Goal: Task Accomplishment & Management: Complete application form

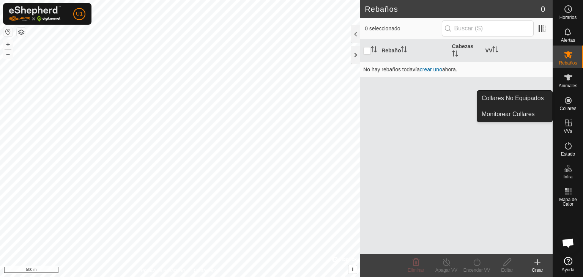
drag, startPoint x: 570, startPoint y: 93, endPoint x: 569, endPoint y: 102, distance: 8.4
click at [569, 102] on icon at bounding box center [567, 100] width 9 height 9
click at [519, 101] on link "Collares No Equipados" at bounding box center [514, 98] width 75 height 15
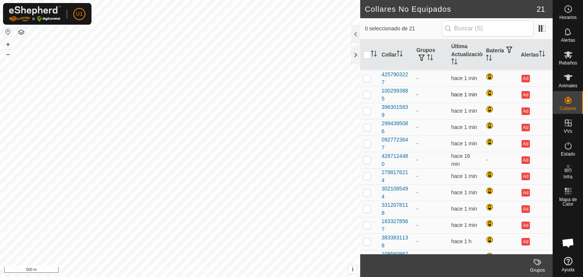
scroll to position [114, 0]
click at [385, 138] on div "4287124480" at bounding box center [395, 144] width 29 height 16
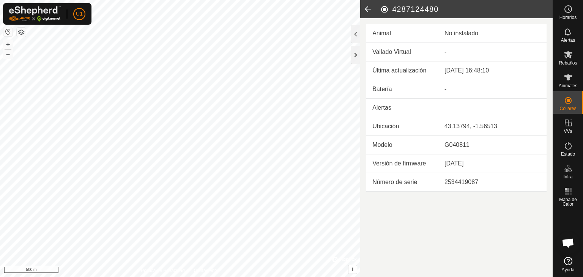
click at [452, 34] on div "No instalado" at bounding box center [492, 33] width 96 height 9
click at [364, 8] on icon at bounding box center [367, 9] width 15 height 18
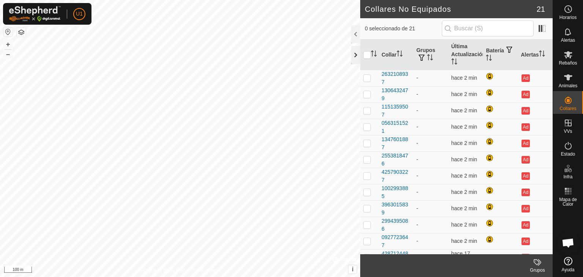
click at [355, 58] on div at bounding box center [355, 55] width 9 height 18
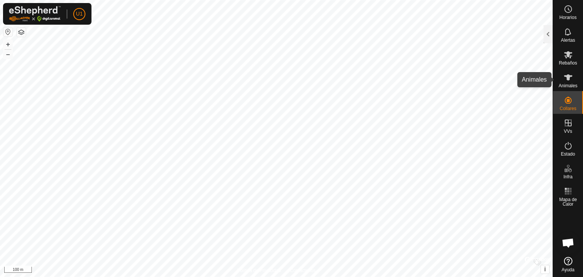
click at [576, 77] on div "Animales" at bounding box center [568, 79] width 30 height 23
click at [575, 77] on div "Animales" at bounding box center [568, 79] width 30 height 23
click at [564, 75] on icon at bounding box center [567, 77] width 9 height 9
click at [562, 75] on es-animals-svg-icon at bounding box center [568, 77] width 14 height 12
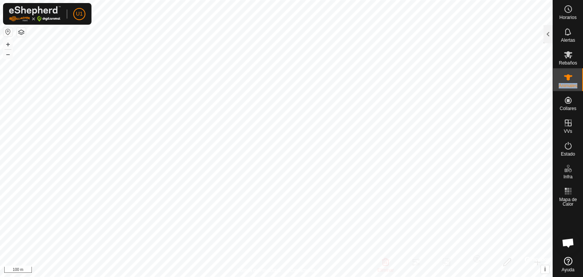
click at [562, 75] on es-animals-svg-icon at bounding box center [568, 77] width 14 height 12
click at [562, 74] on es-animals-svg-icon at bounding box center [568, 77] width 14 height 12
click at [566, 75] on icon at bounding box center [568, 77] width 8 height 6
click at [550, 38] on div at bounding box center [547, 34] width 9 height 18
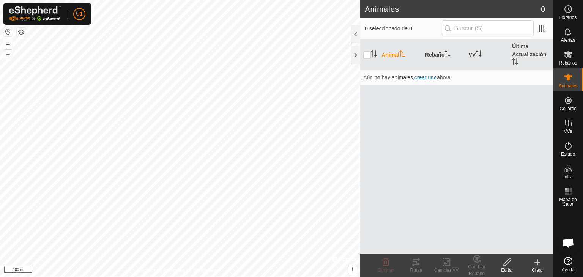
click at [540, 259] on icon at bounding box center [537, 262] width 9 height 9
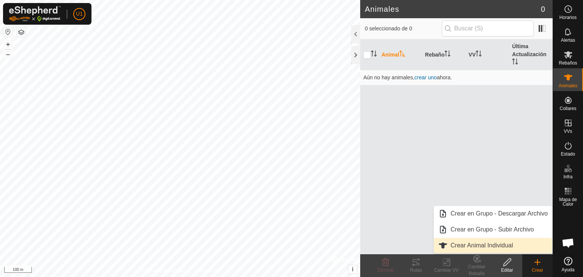
click at [487, 246] on link "Crear Animal Individual" at bounding box center [493, 245] width 118 height 15
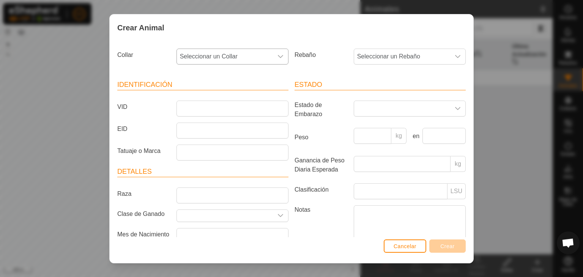
click at [273, 58] on div "dropdown trigger" at bounding box center [280, 56] width 15 height 15
click at [241, 52] on span "Seleccionar un Collar" at bounding box center [225, 56] width 96 height 15
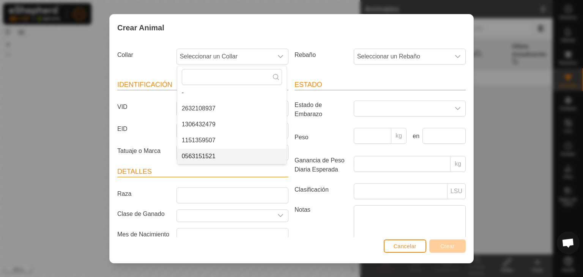
scroll to position [41, 0]
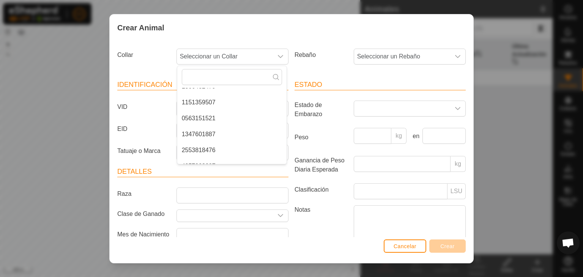
click at [336, 136] on label "Peso" at bounding box center [320, 137] width 59 height 19
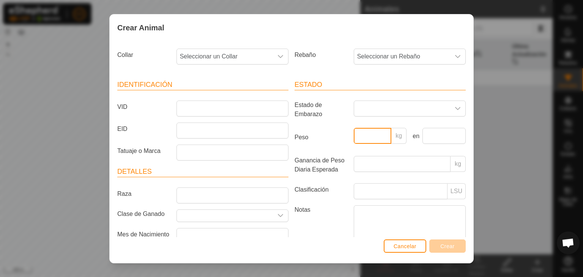
click at [353, 136] on input "Peso" at bounding box center [372, 136] width 38 height 16
click at [506, 47] on div "Crear Animal Collar Seleccionar un Collar Rebaño Seleccionar un Rebaño Identifi…" at bounding box center [291, 138] width 583 height 277
click at [411, 245] on span "Cancelar" at bounding box center [404, 246] width 23 height 6
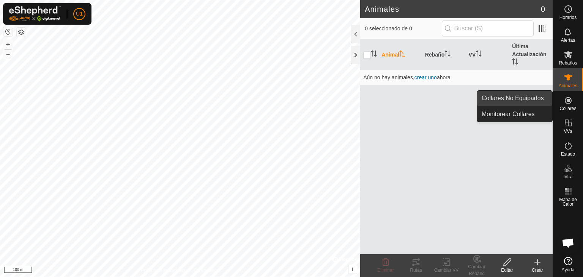
click at [525, 102] on link "Collares No Equipados" at bounding box center [514, 98] width 75 height 15
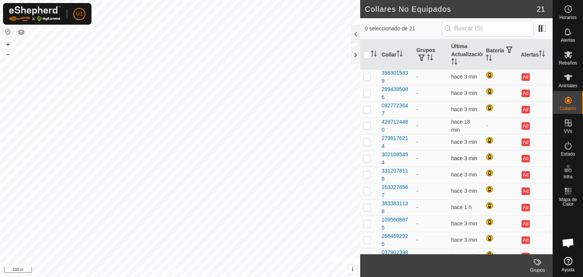
scroll to position [118, 0]
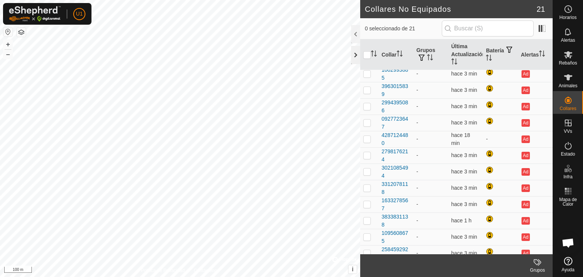
click at [355, 54] on div at bounding box center [355, 55] width 9 height 18
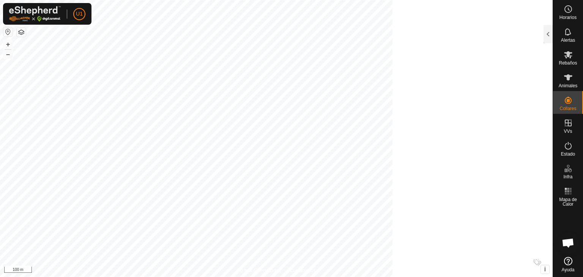
scroll to position [469, 0]
click at [569, 78] on icon at bounding box center [568, 77] width 8 height 6
click at [548, 31] on div at bounding box center [547, 34] width 9 height 18
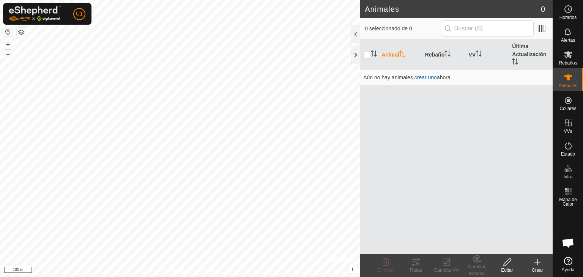
click at [541, 267] on div "Crear" at bounding box center [537, 270] width 30 height 7
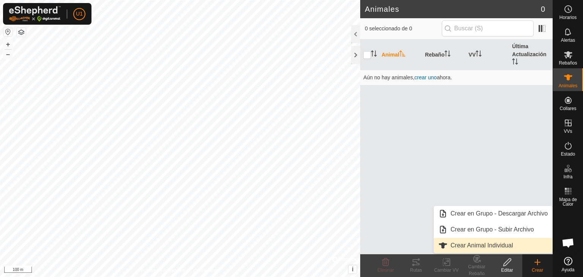
click at [510, 245] on link "Crear Animal Individual" at bounding box center [493, 245] width 118 height 15
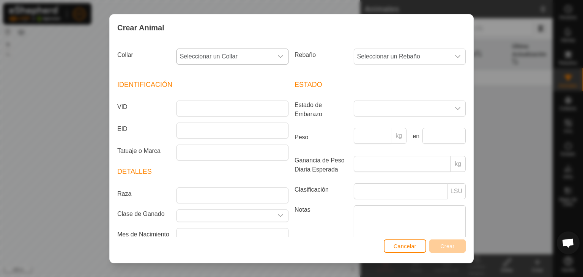
click at [247, 57] on span "Seleccionar un Collar" at bounding box center [225, 56] width 96 height 15
click at [220, 136] on li "4287124480" at bounding box center [231, 134] width 109 height 15
click at [250, 108] on input "VID" at bounding box center [232, 109] width 112 height 16
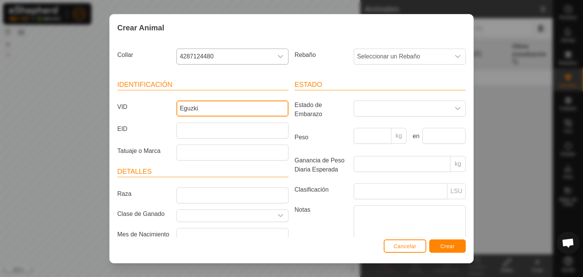
type input "Eguzki"
click at [291, 223] on label "Notas" at bounding box center [320, 226] width 59 height 43
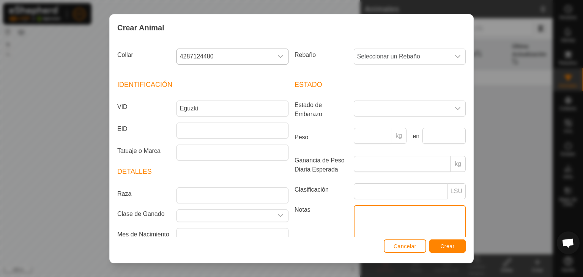
click at [353, 223] on textarea "Notas" at bounding box center [409, 226] width 112 height 43
click at [458, 251] on button "Crear" at bounding box center [447, 245] width 36 height 13
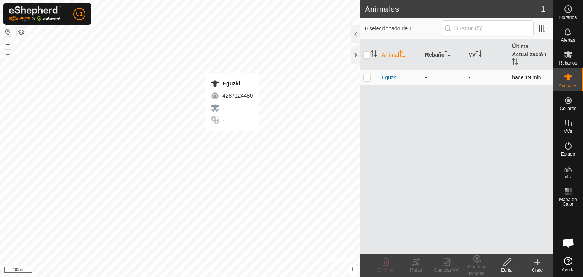
checkbox input "true"
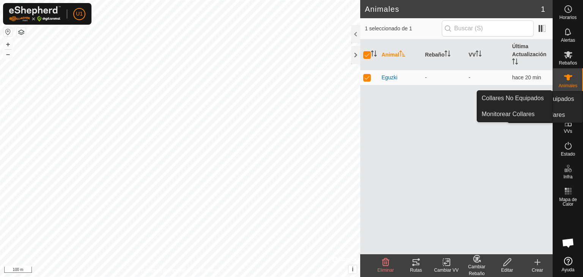
click at [568, 107] on span "Collares" at bounding box center [567, 108] width 17 height 5
click at [524, 99] on span "Collares No Equipados" at bounding box center [512, 98] width 62 height 9
